Goal: Navigation & Orientation: Find specific page/section

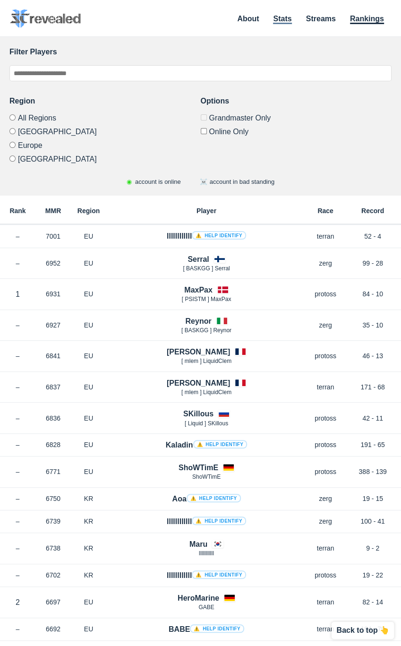
click at [283, 23] on link "Stats" at bounding box center [282, 19] width 18 height 9
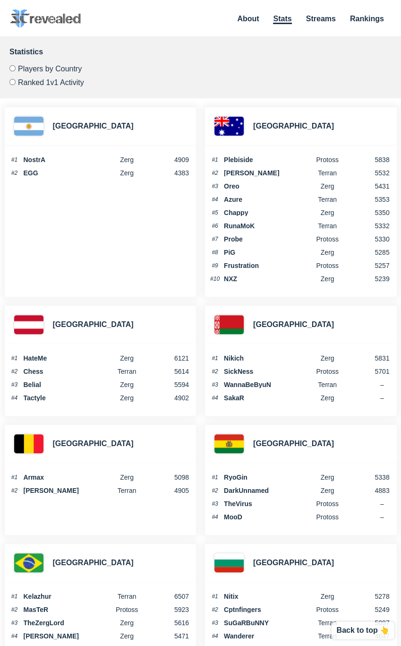
click at [312, 24] on li "Streams" at bounding box center [321, 20] width 30 height 10
click at [320, 23] on link "Streams" at bounding box center [321, 19] width 30 height 9
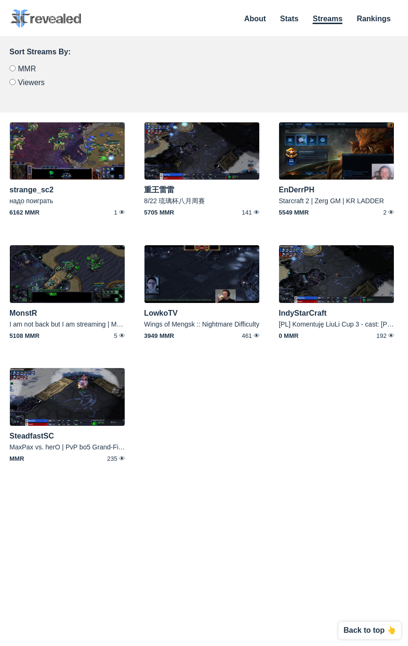
click at [359, 58] on div "Sort Streams By: MMR Viewers" at bounding box center [204, 66] width 390 height 40
